Goal: Navigation & Orientation: Find specific page/section

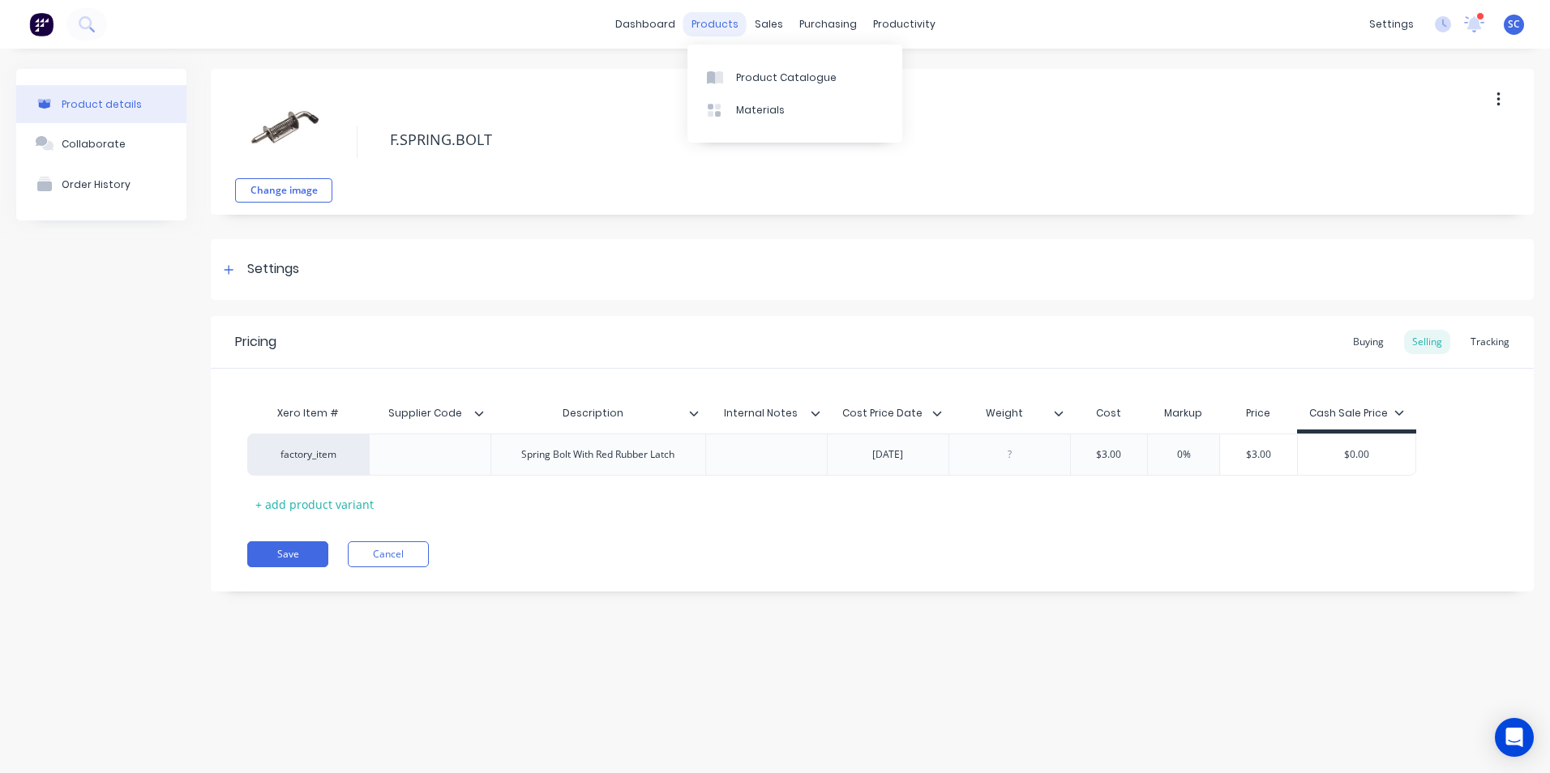
click at [706, 20] on div "products" at bounding box center [714, 24] width 63 height 24
type textarea "x"
click at [758, 74] on div "Product Catalogue" at bounding box center [786, 78] width 101 height 15
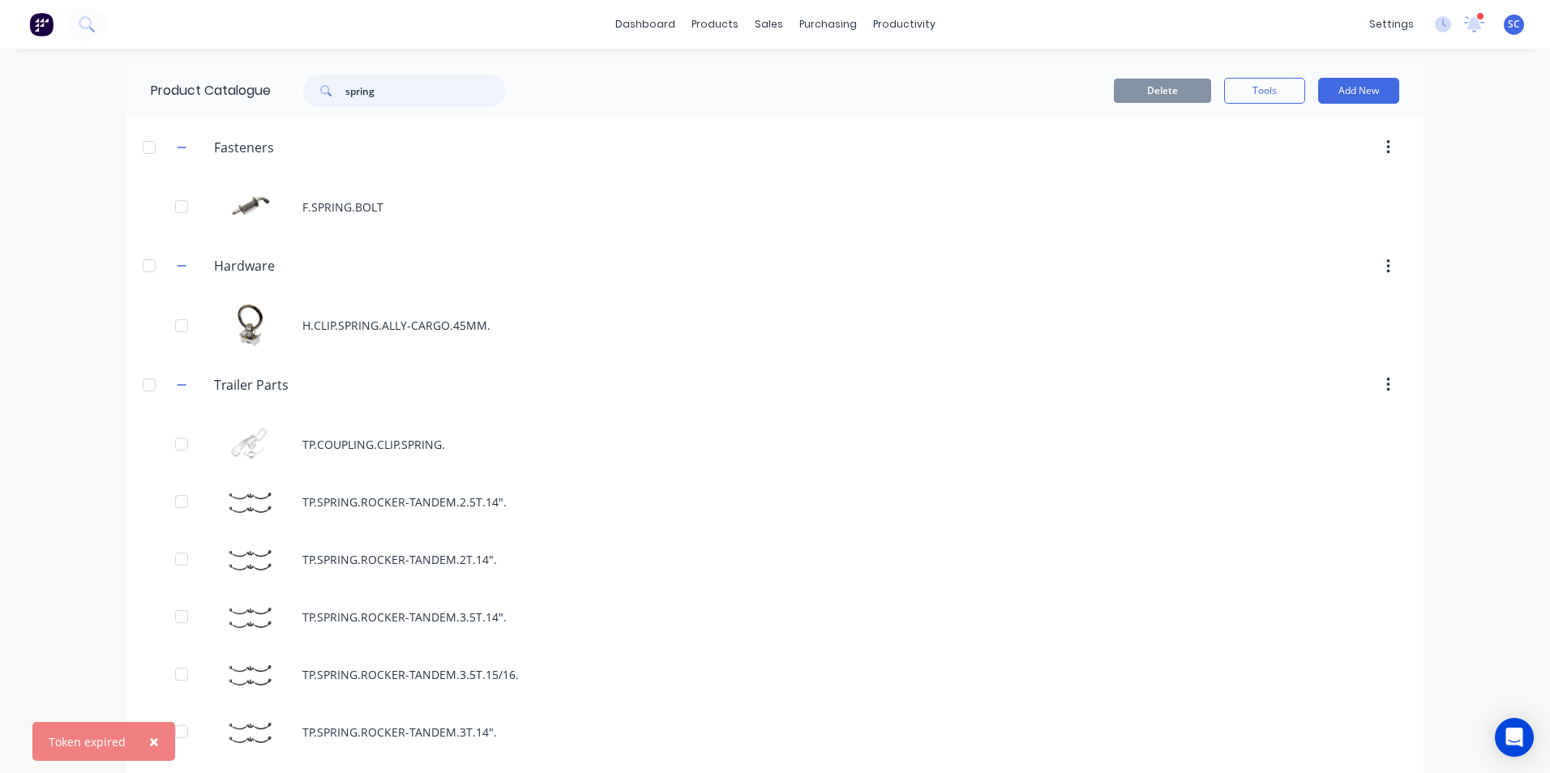
drag, startPoint x: 392, startPoint y: 101, endPoint x: 198, endPoint y: 113, distance: 194.1
click at [198, 113] on div "Product Catalogue spring" at bounding box center [336, 91] width 420 height 52
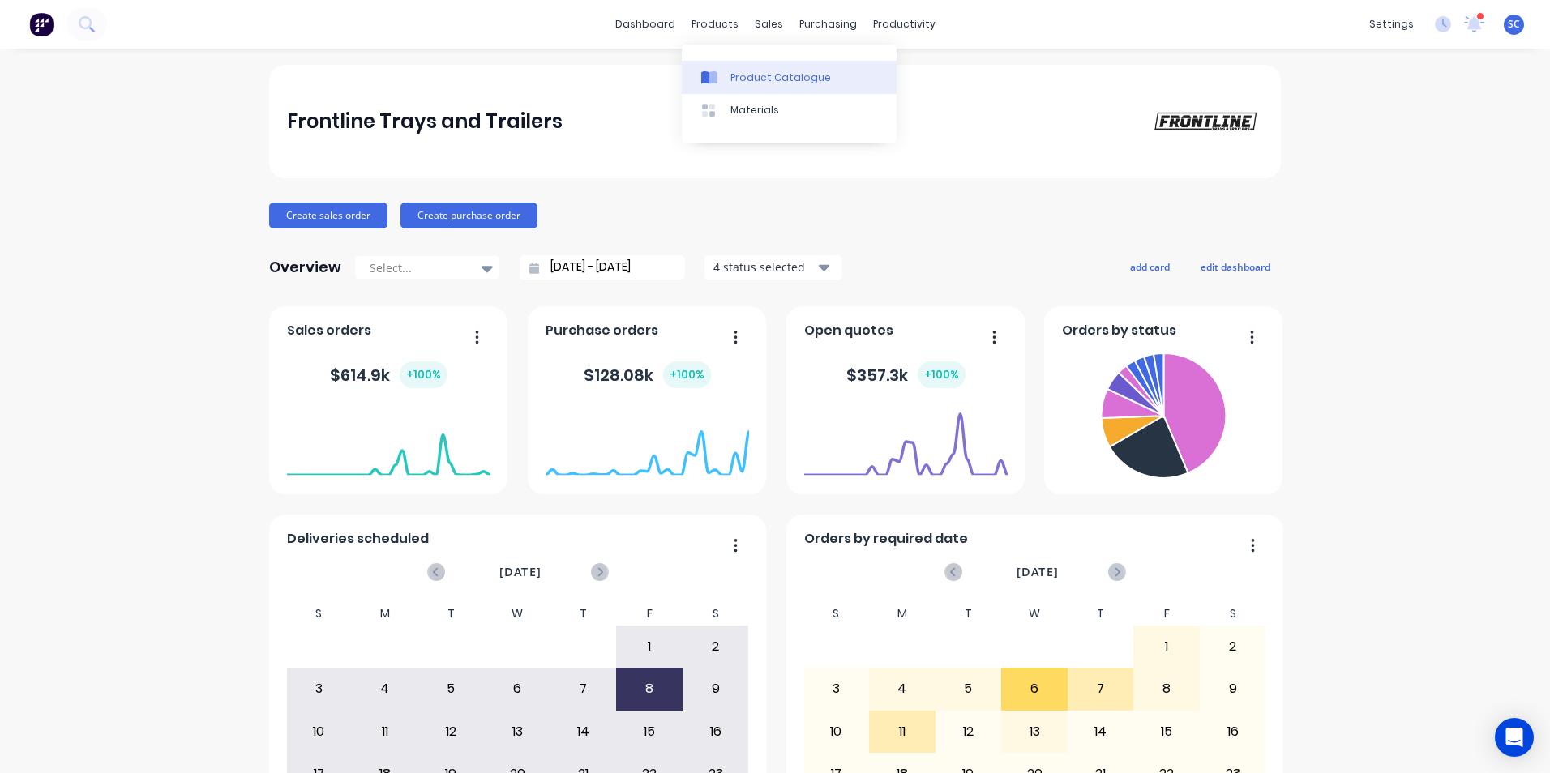
click at [738, 74] on div "Product Catalogue" at bounding box center [780, 78] width 101 height 15
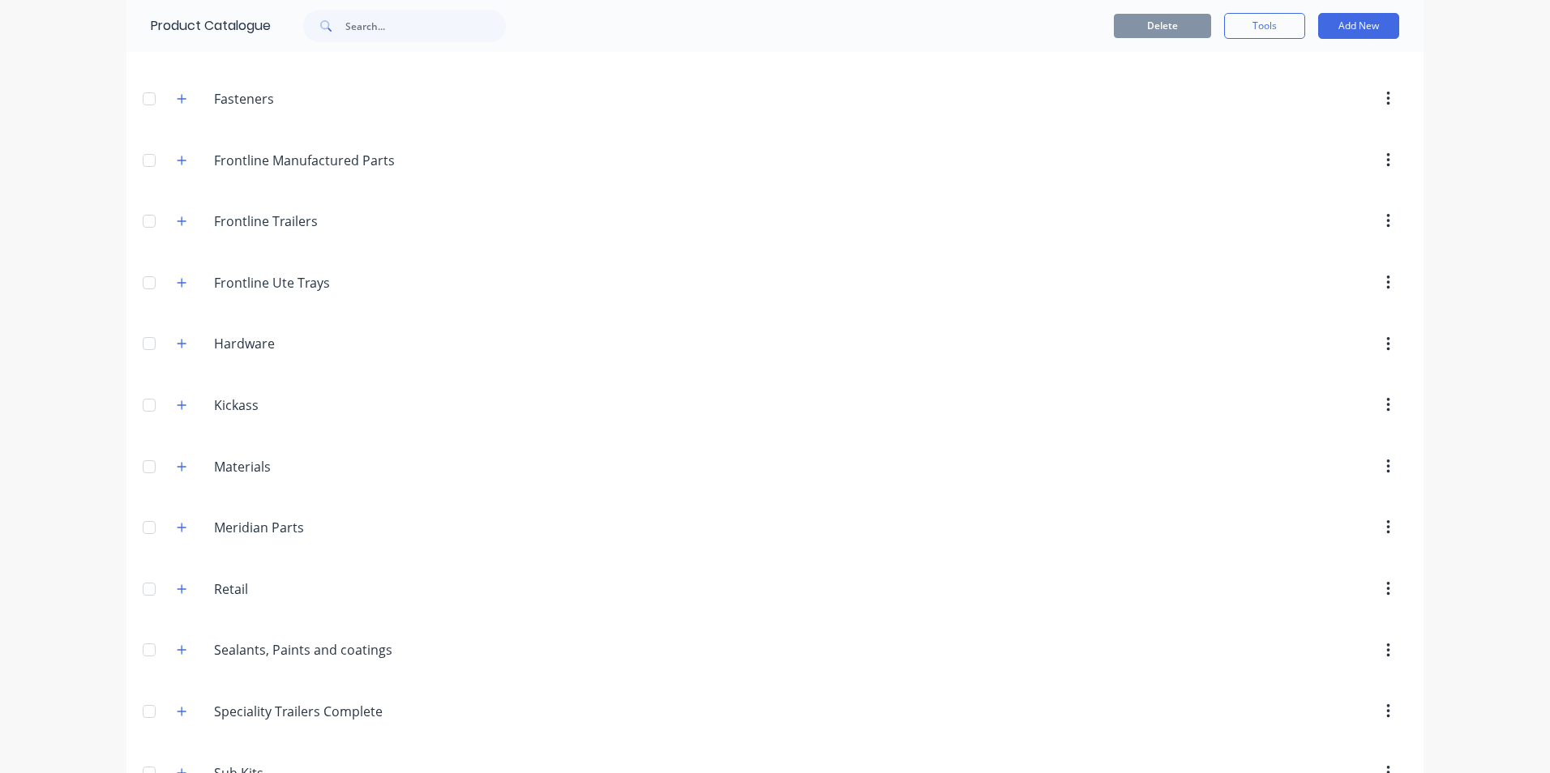
scroll to position [252, 0]
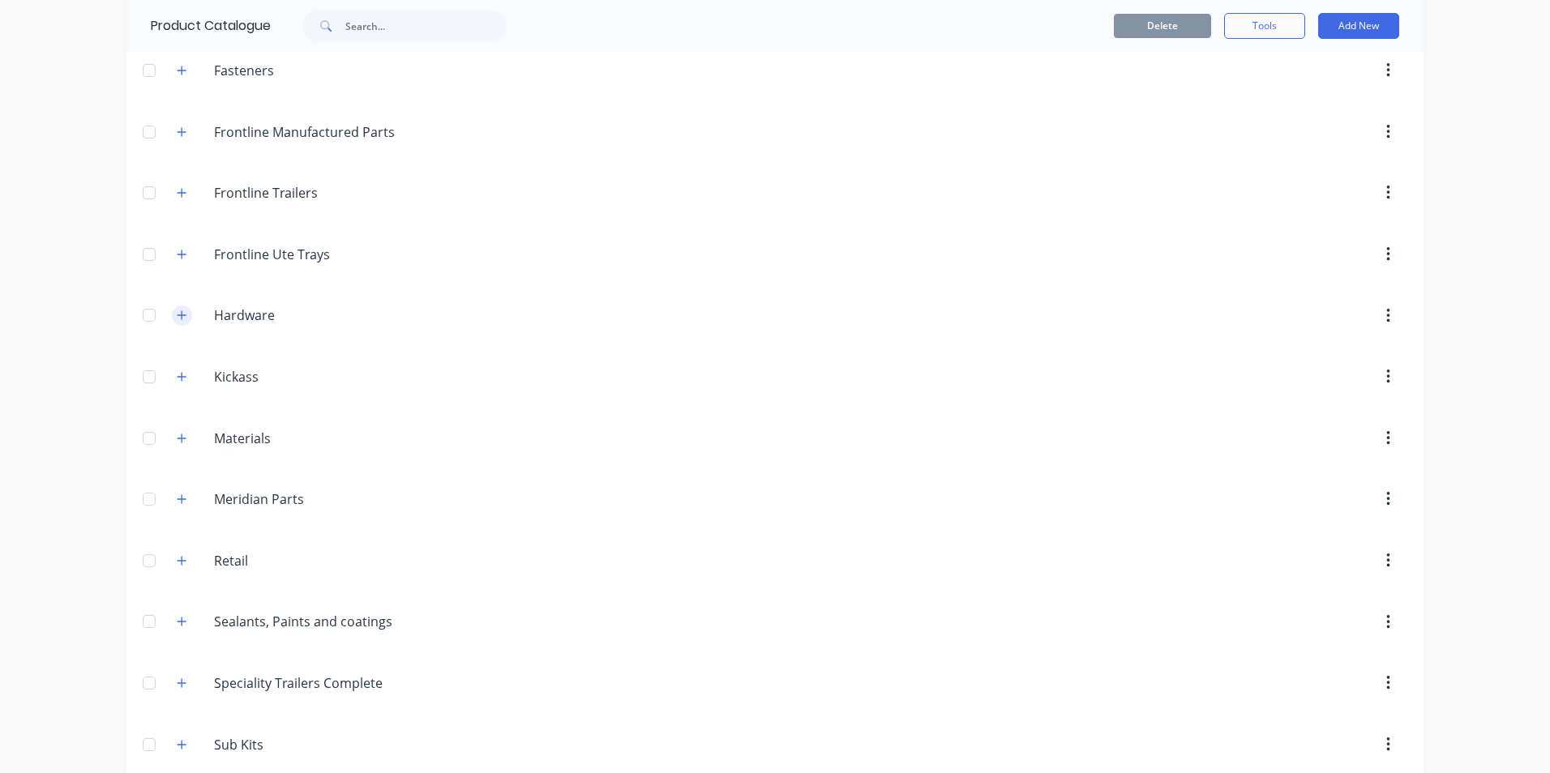
click at [178, 313] on icon "button" at bounding box center [182, 315] width 10 height 11
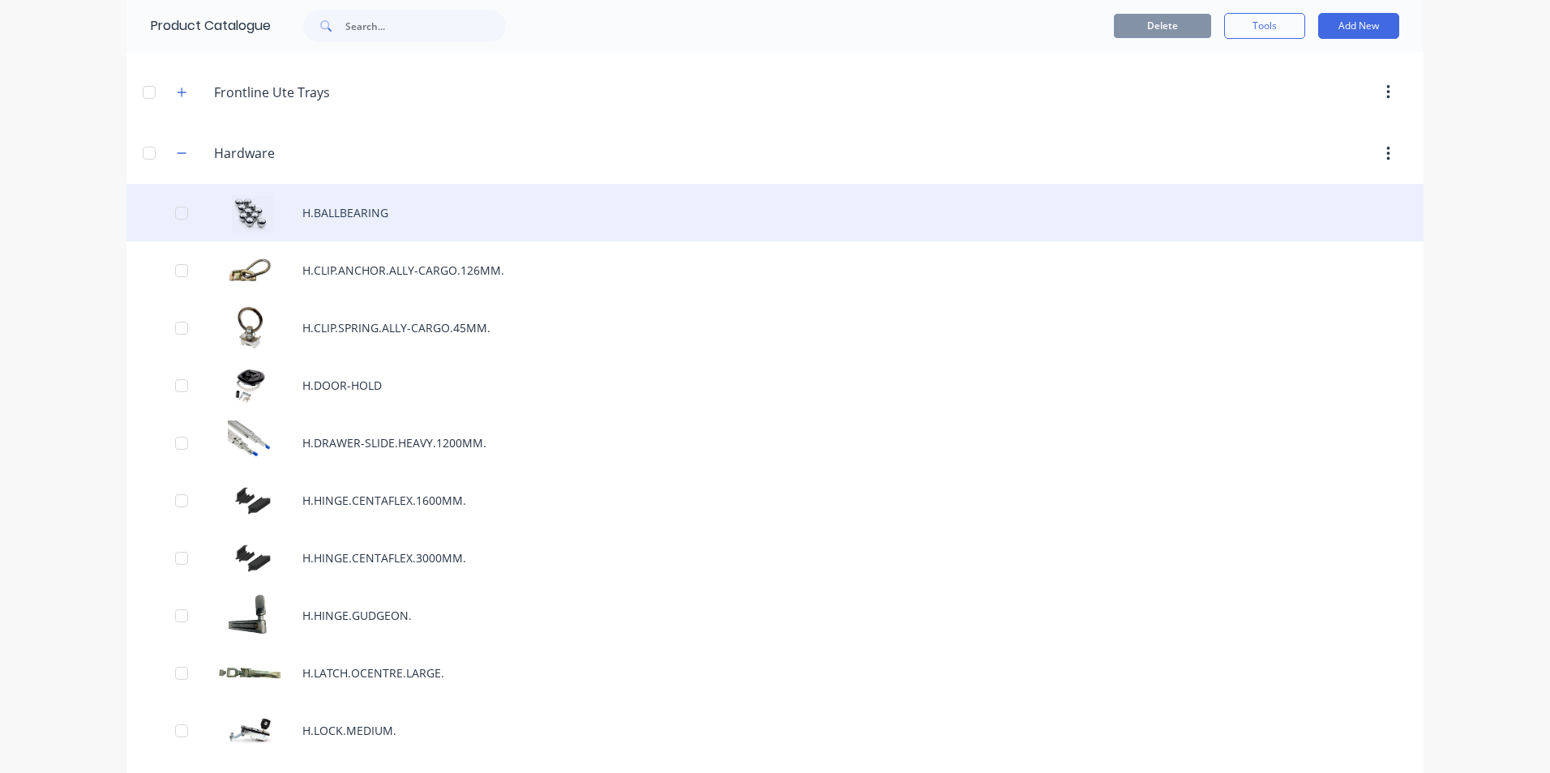
scroll to position [576, 0]
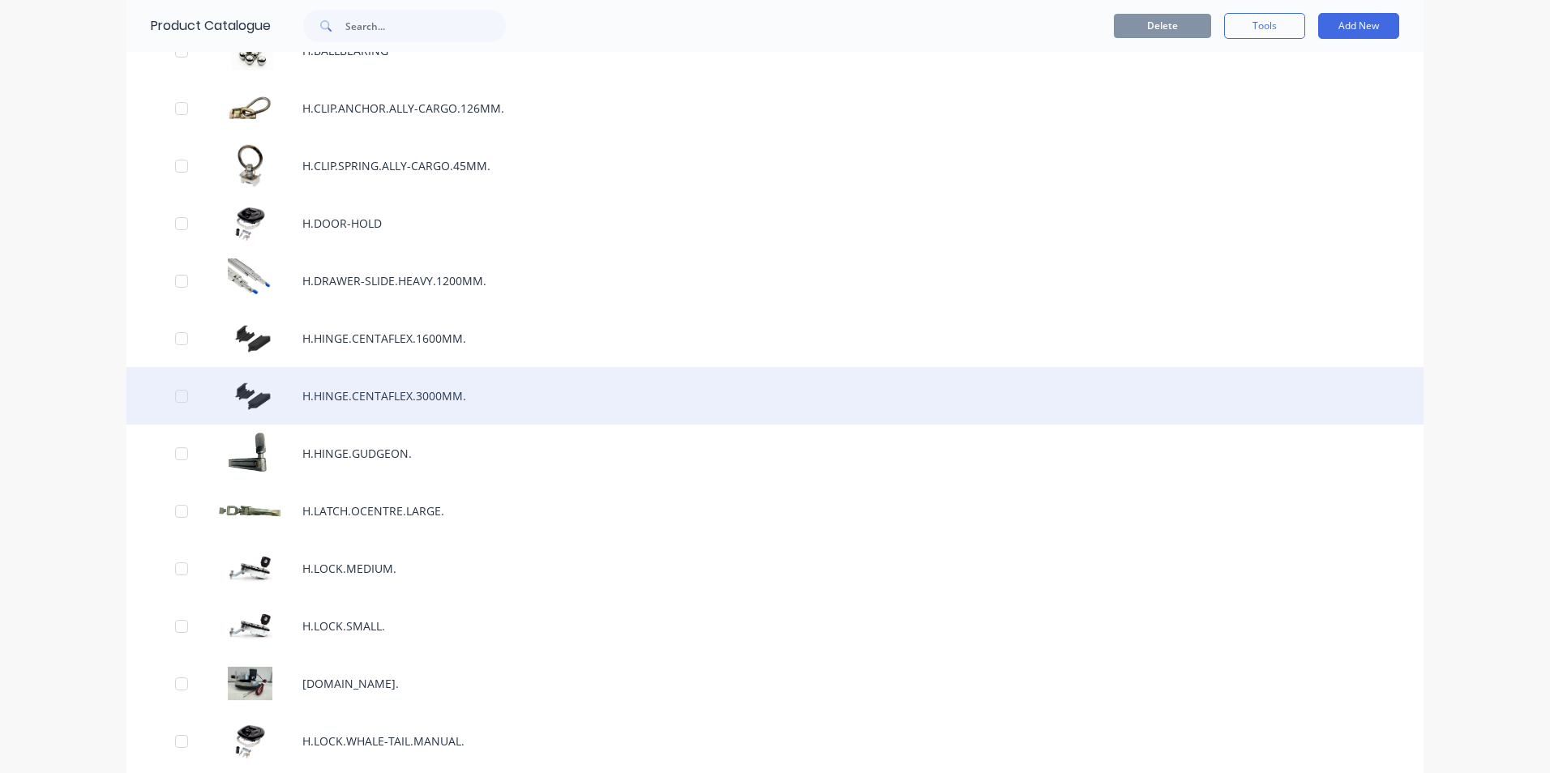
click at [370, 394] on div "H.HINGE.CENTAFLEX.3000MM." at bounding box center [774, 396] width 1297 height 58
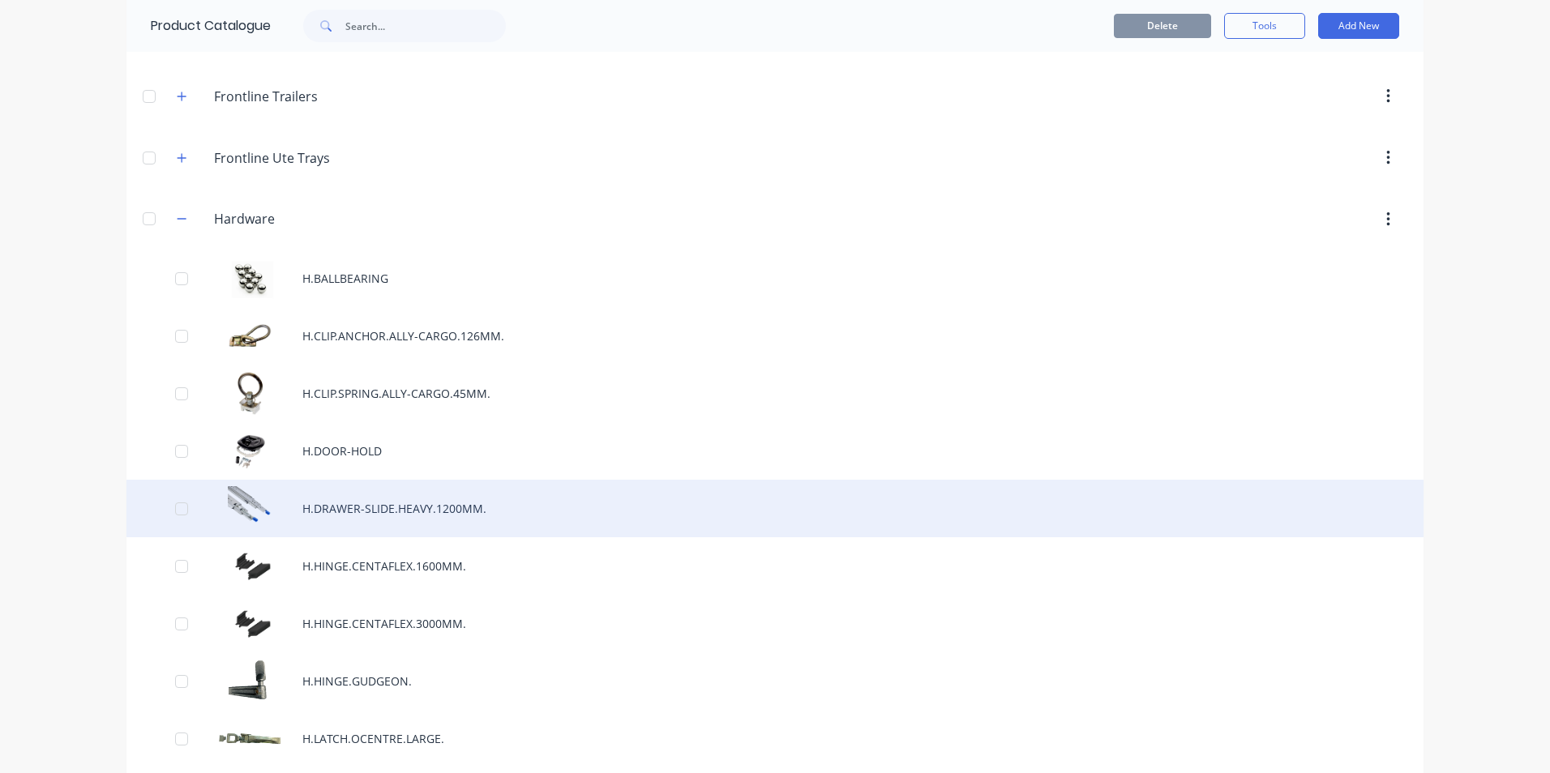
scroll to position [486, 0]
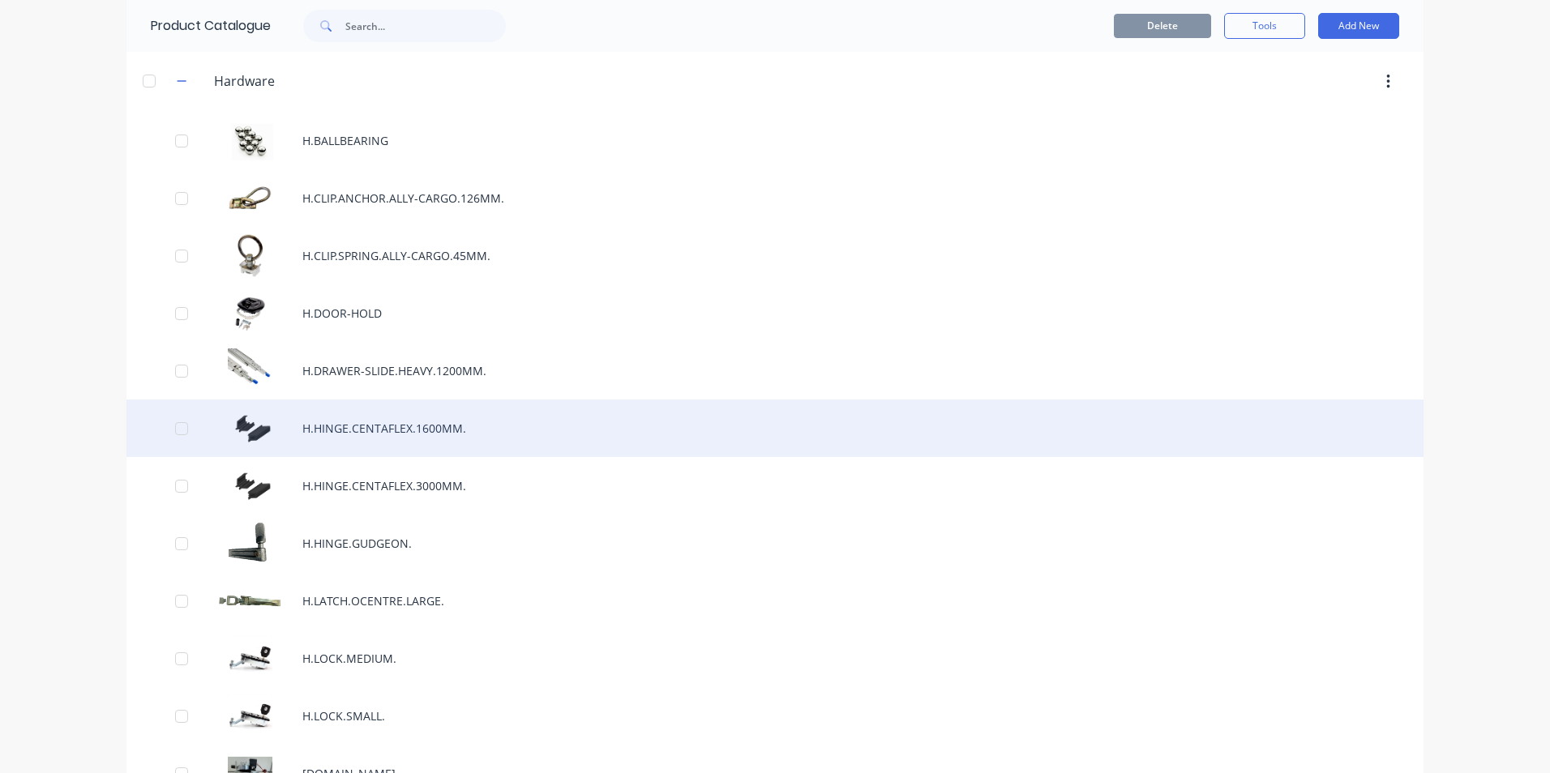
click at [345, 430] on div "H.HINGE.CENTAFLEX.1600MM." at bounding box center [774, 429] width 1297 height 58
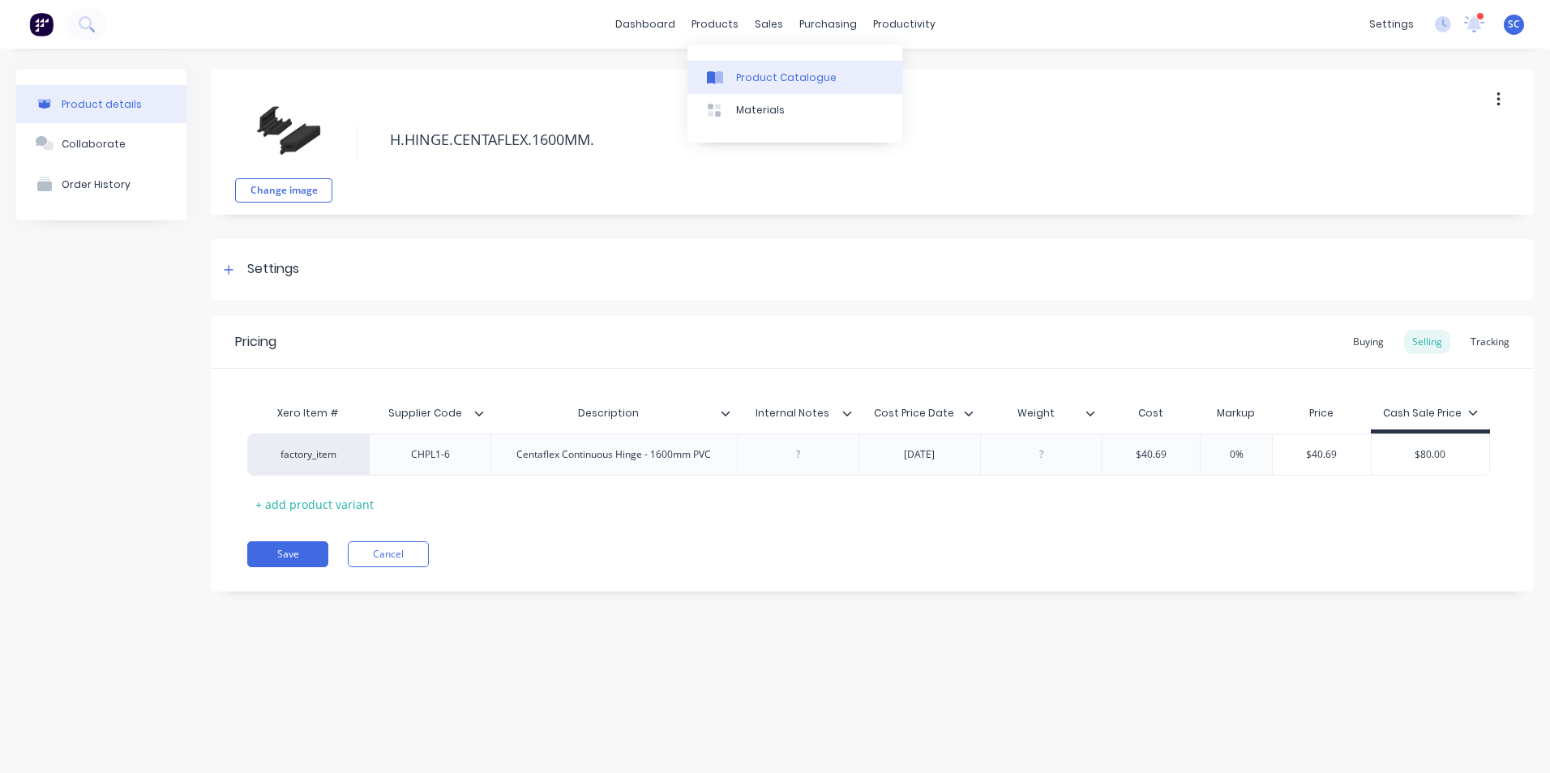
click at [745, 79] on div "Product Catalogue" at bounding box center [786, 78] width 101 height 15
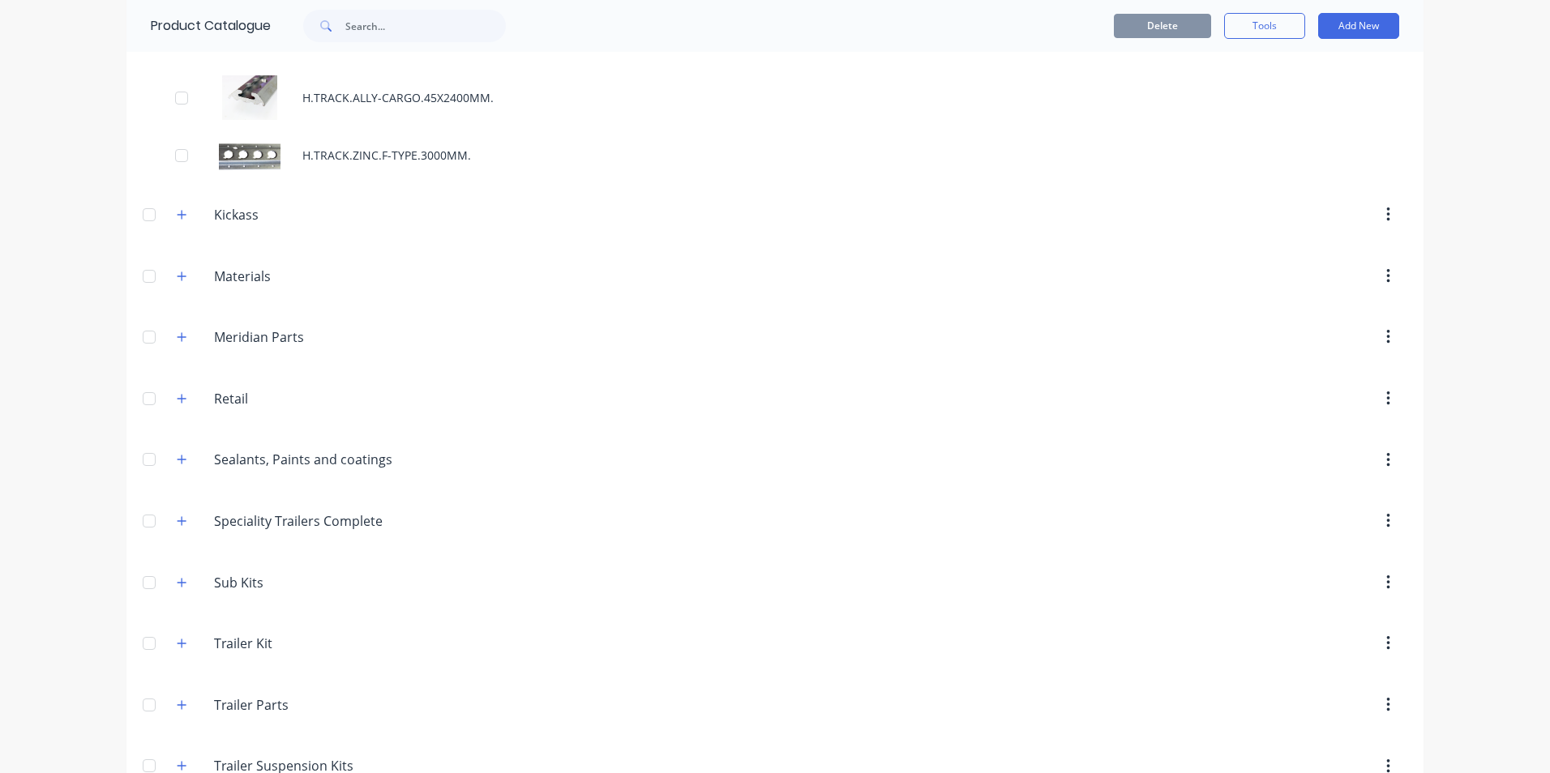
scroll to position [1092, 0]
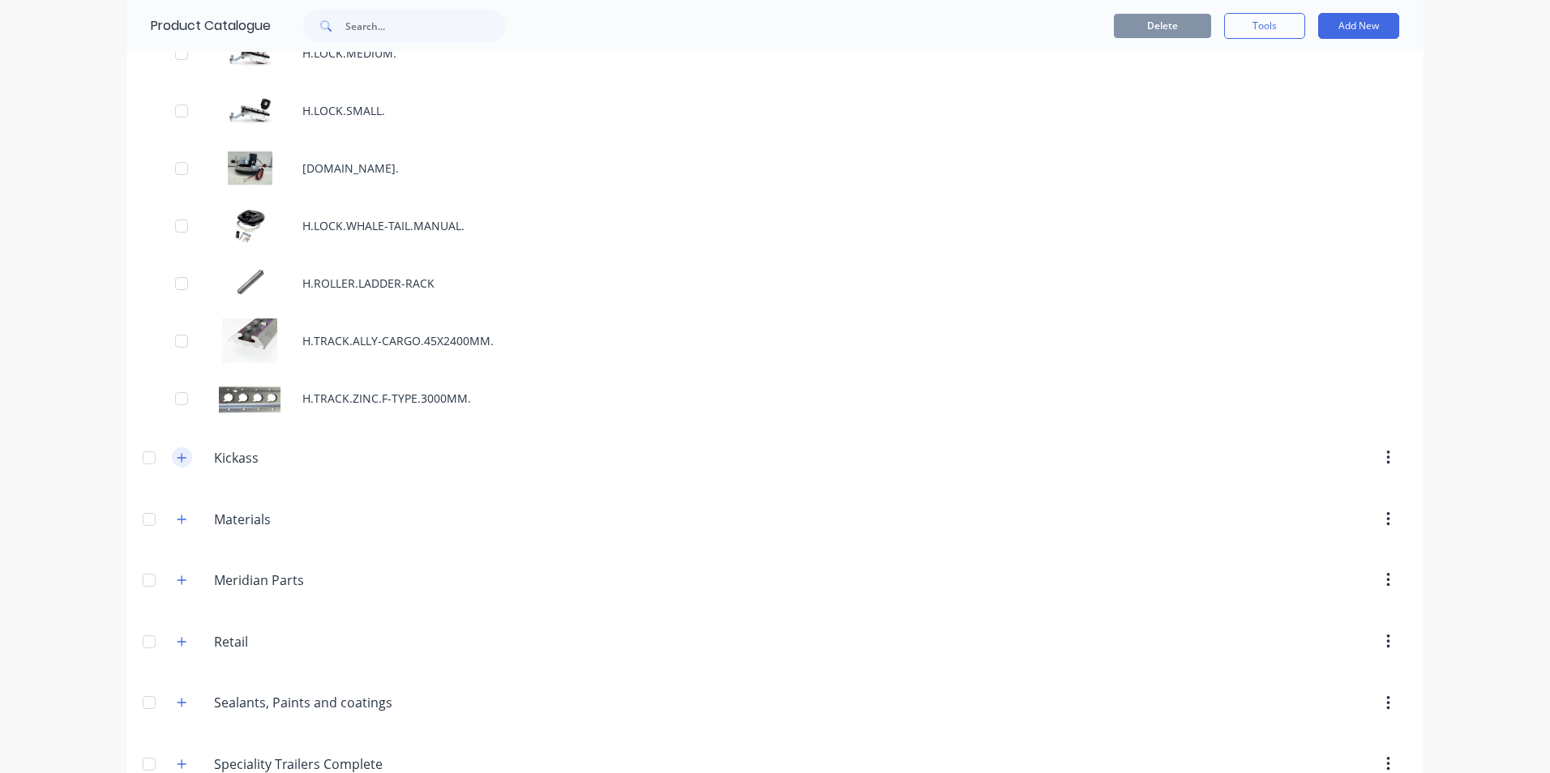
click at [177, 460] on icon "button" at bounding box center [182, 457] width 10 height 11
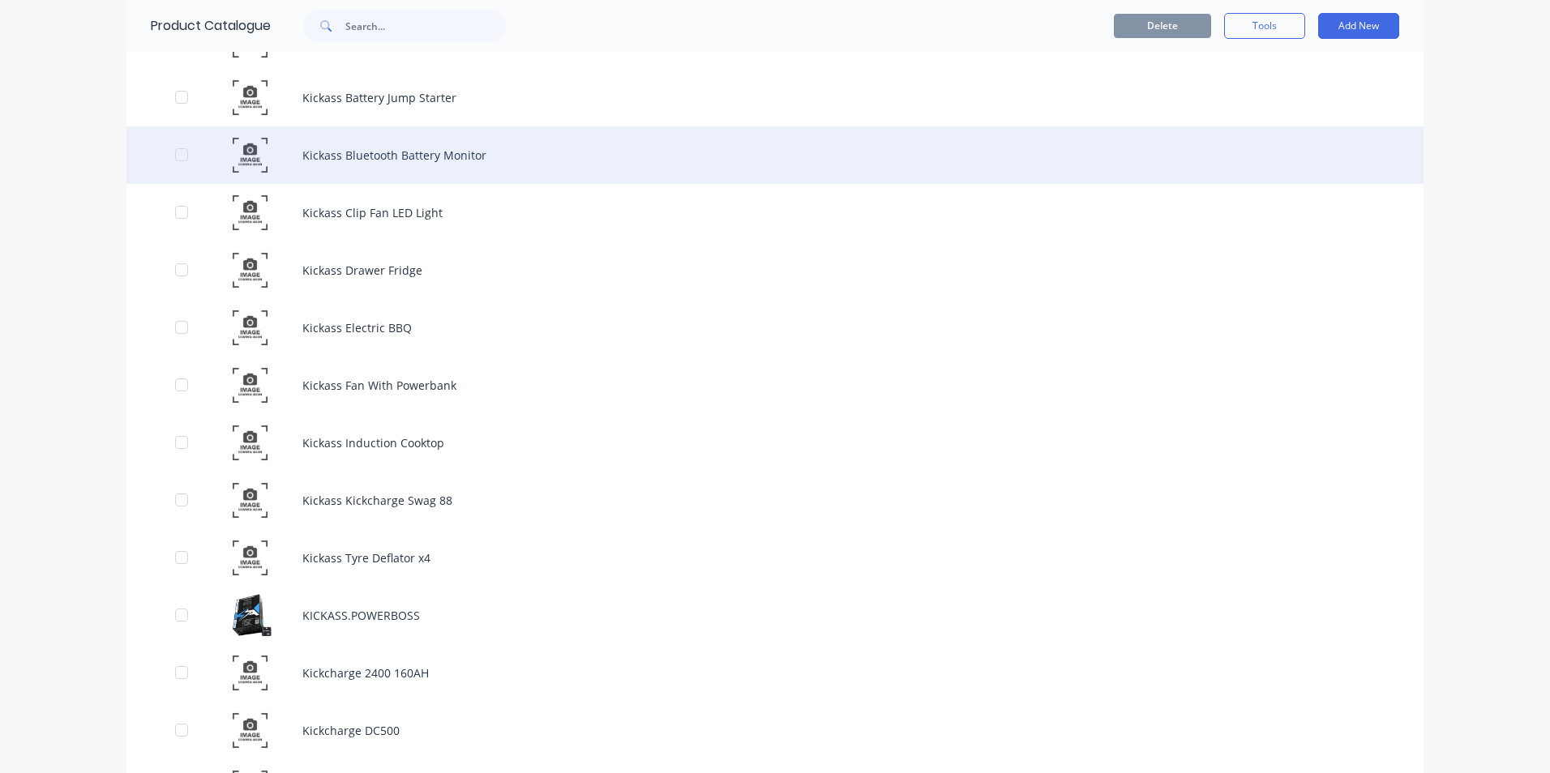
scroll to position [4092, 0]
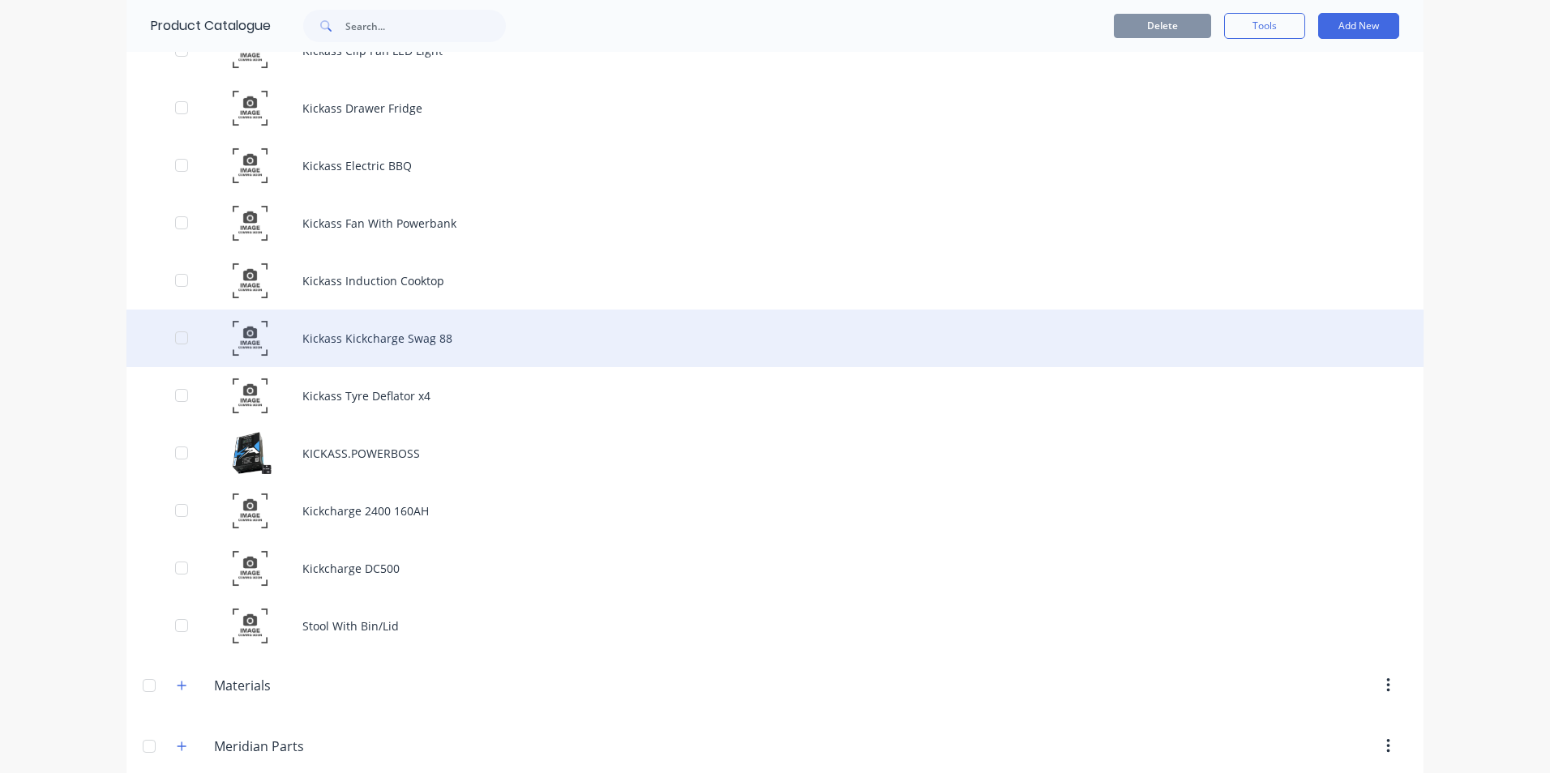
click at [382, 335] on div "Kickass Kickcharge Swag 88" at bounding box center [774, 339] width 1297 height 58
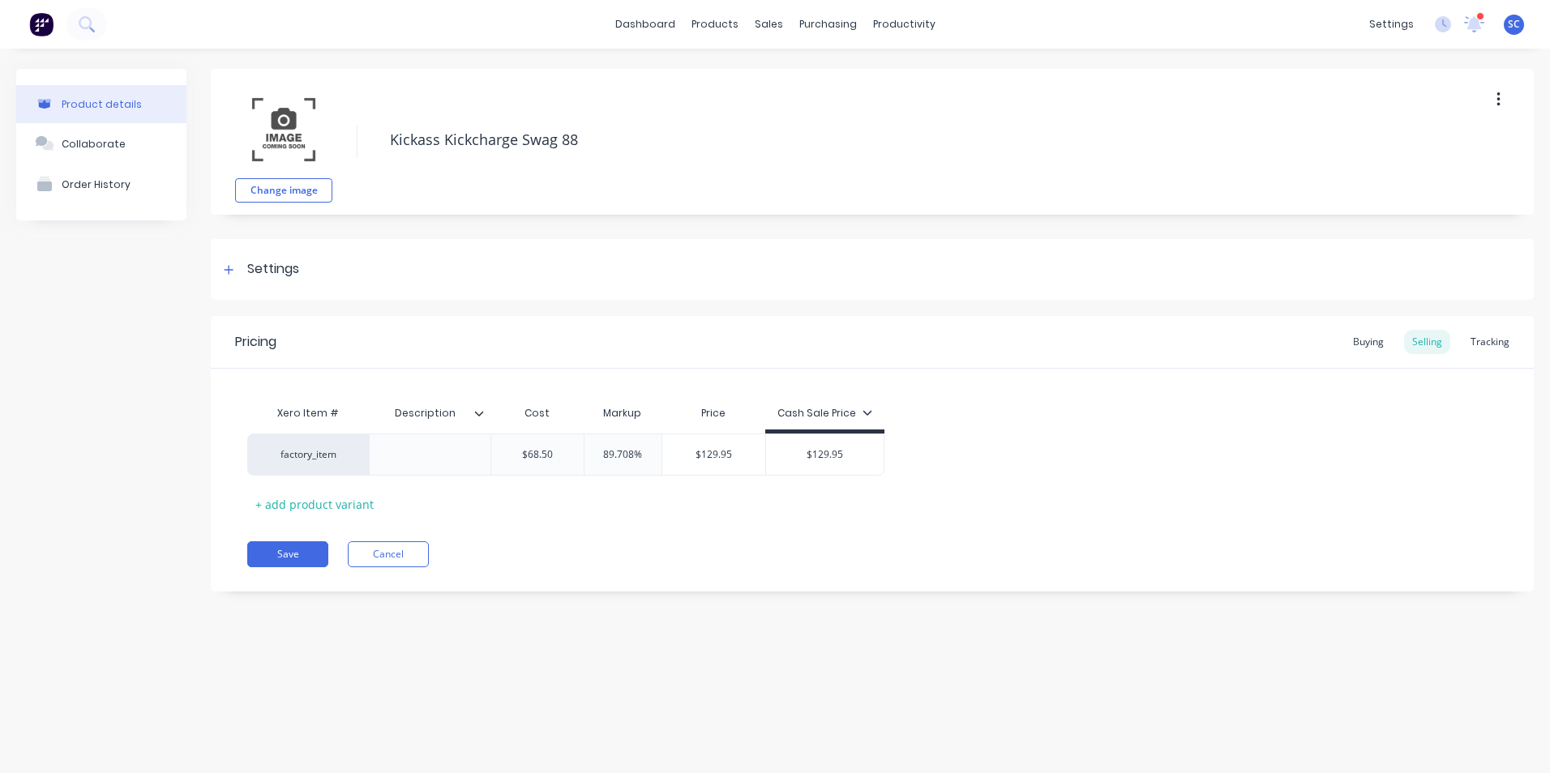
type textarea "x"
